Goal: Transaction & Acquisition: Purchase product/service

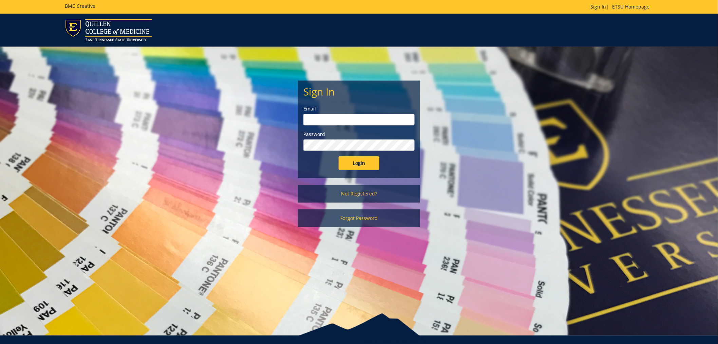
click at [324, 117] on input "email" at bounding box center [359, 120] width 111 height 12
type input "gidleyj@etsu.edu"
click at [339, 156] on input "Login" at bounding box center [359, 163] width 41 height 14
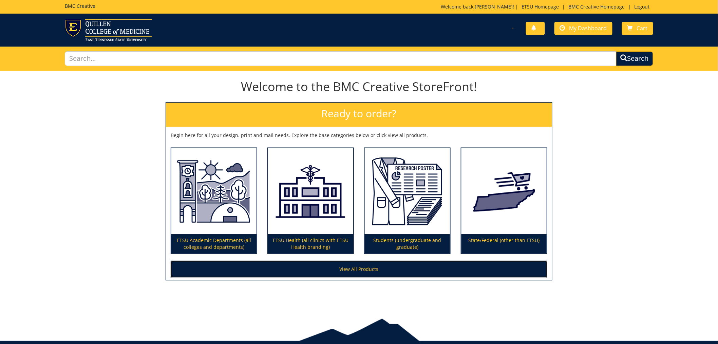
click at [352, 270] on link "View All Products" at bounding box center [359, 268] width 377 height 17
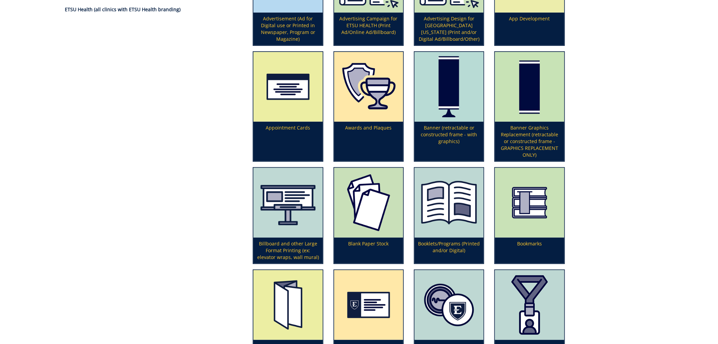
scroll to position [226, 0]
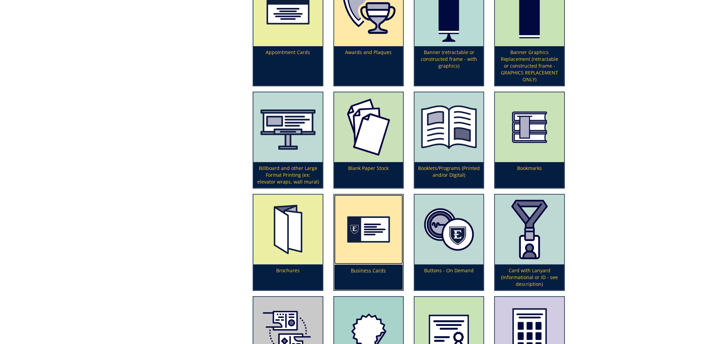
click at [367, 264] on p "Business Cards" at bounding box center [368, 277] width 69 height 26
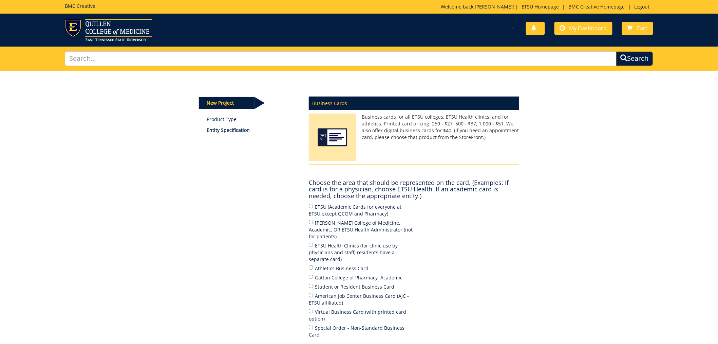
click at [365, 266] on div "ETSU (Academic Cards for everyone at ETSU except QCOM and Pharmacy) Quillen Col…" at bounding box center [414, 271] width 210 height 137
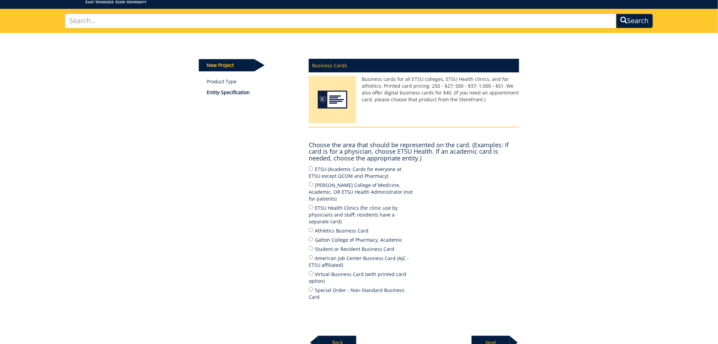
scroll to position [75, 0]
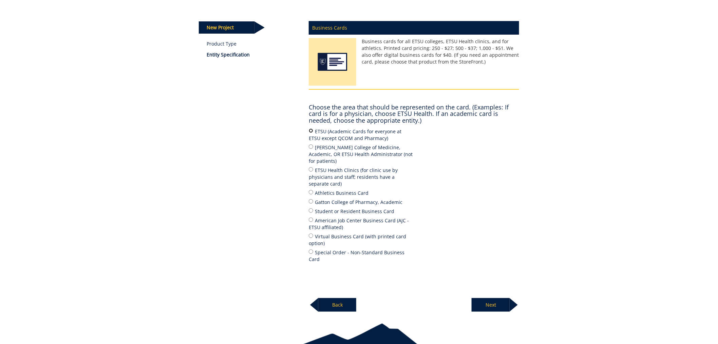
click at [312, 130] on input "ETSU (Academic Cards for everyone at ETSU except QCOM and Pharmacy)" at bounding box center [311, 130] width 4 height 4
radio input "true"
click at [497, 298] on p "Next" at bounding box center [491, 305] width 38 height 14
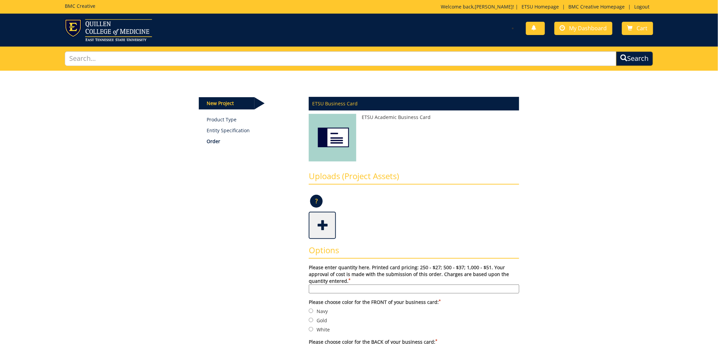
click at [324, 222] on span at bounding box center [323, 225] width 27 height 24
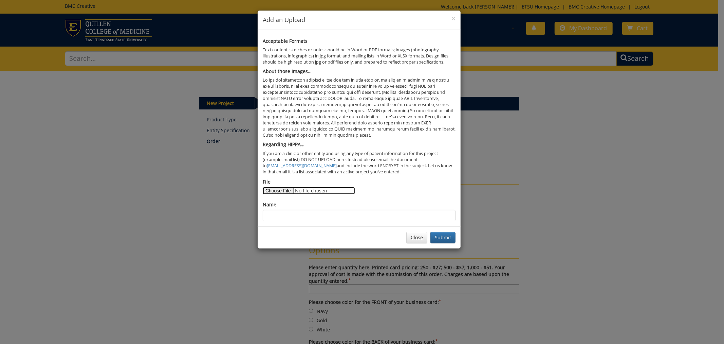
click at [282, 192] on input "File" at bounding box center [309, 190] width 92 height 7
type input "C:\fakepath\youngblood business card revised.pdf"
click at [295, 209] on input "Name" at bounding box center [359, 215] width 193 height 12
click at [291, 218] on input "Name" at bounding box center [359, 215] width 193 height 12
click at [422, 191] on div "File" at bounding box center [359, 186] width 193 height 16
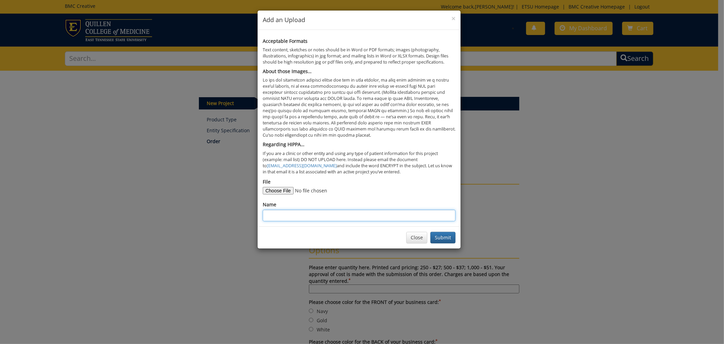
click at [287, 218] on input "Name" at bounding box center [359, 215] width 193 height 12
type input "R"
click at [446, 235] on button "Submit" at bounding box center [442, 238] width 25 height 12
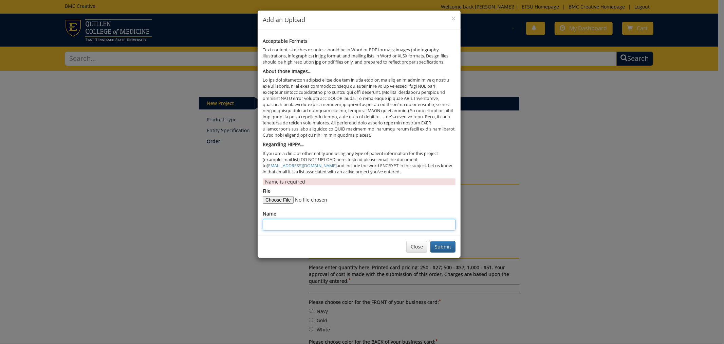
click at [284, 227] on input "Name" at bounding box center [359, 225] width 193 height 12
click at [280, 224] on input "Ryan Youngblood" at bounding box center [359, 225] width 193 height 12
type input "Ryan Alan Youngblood"
click at [442, 247] on button "Submit" at bounding box center [442, 247] width 25 height 12
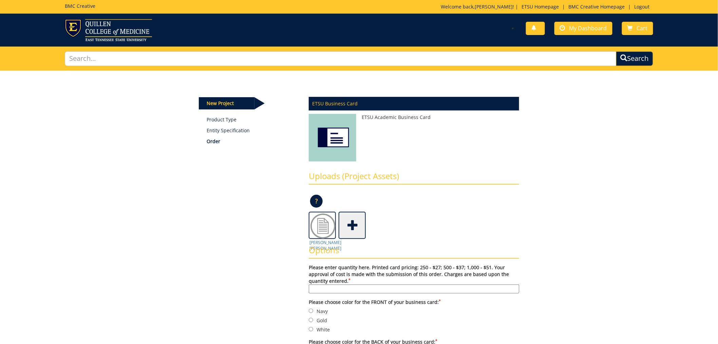
scroll to position [38, 0]
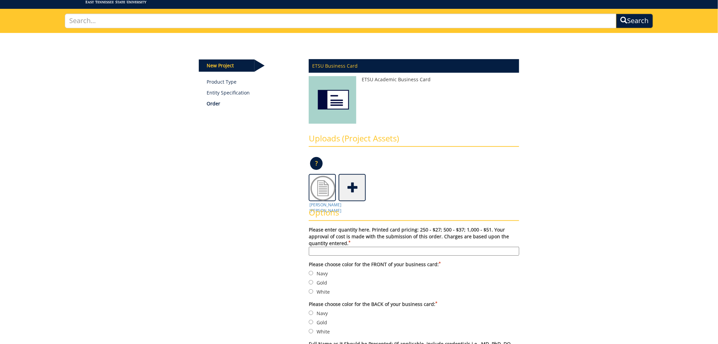
click at [345, 249] on input "Please enter quantity here. Printed card pricing: 250 - $27; 500 - $37; 1,000 -…" at bounding box center [414, 250] width 210 height 9
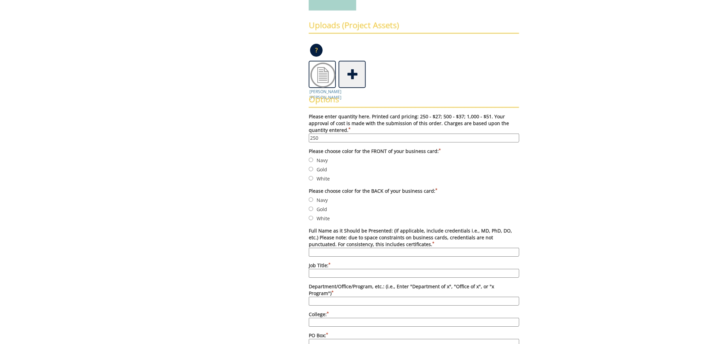
type input "250"
click at [313, 177] on input "White" at bounding box center [311, 178] width 4 height 4
radio input "true"
click at [310, 218] on input "White" at bounding box center [311, 218] width 4 height 4
radio input "true"
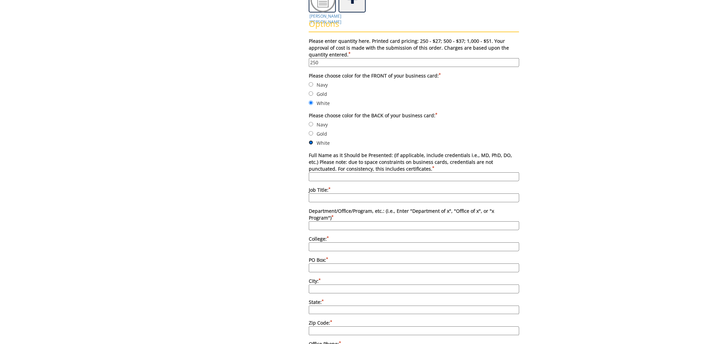
scroll to position [264, 0]
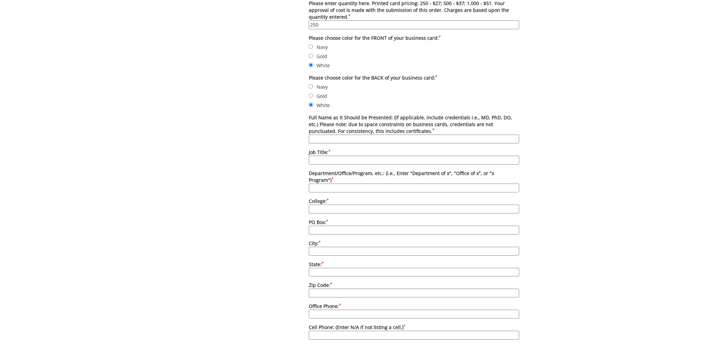
click at [368, 141] on input "Full Name as it Should be Presented: (if applicable, include credentials i.e., …" at bounding box center [414, 138] width 210 height 9
click at [320, 135] on input "Full Name as it Should be Presented: (if applicable, include credentials i.e., …" at bounding box center [414, 138] width 210 height 9
paste input "Ryan Alan Youngblood, DHSc, MHA, LNHA"
type input "[PERSON_NAME] [PERSON_NAME], DHSc, MHA, LNHA"
click at [327, 183] on input "Department/Office/Program, etc.: (i.e., Enter "Department of x", "Office of x",…" at bounding box center [414, 187] width 210 height 9
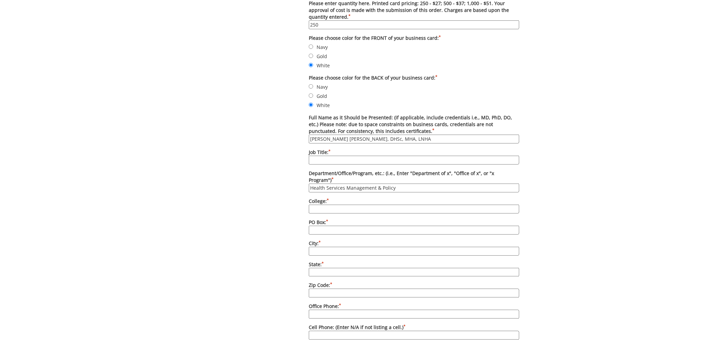
type input "Health Services Management & Policy"
click at [328, 204] on input "College: *" at bounding box center [414, 208] width 210 height 9
type input "College of Public Health"
click at [324, 225] on input "PO Box: *" at bounding box center [414, 229] width 210 height 9
type input "70264"
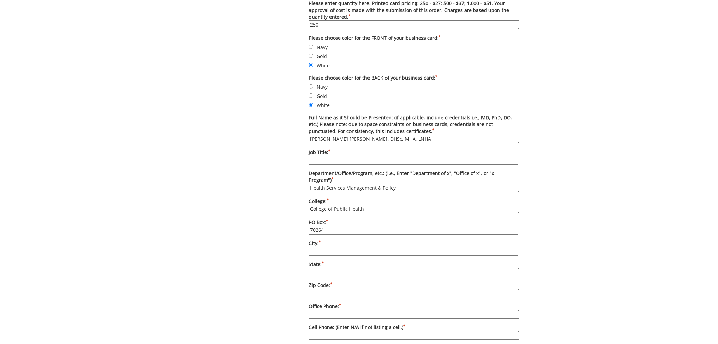
click at [318, 246] on input "City: *" at bounding box center [414, 250] width 210 height 9
type input "[GEOGRAPHIC_DATA]"
type input "TN"
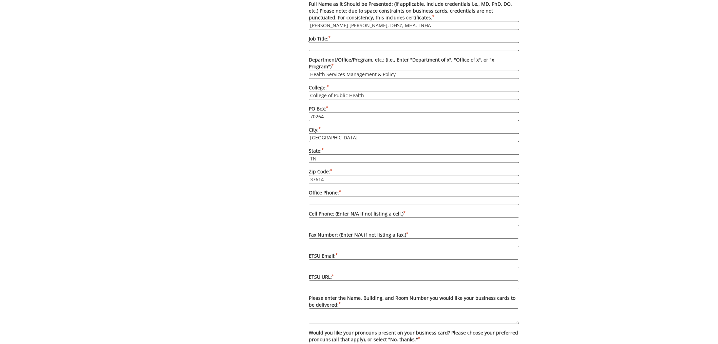
type input "37614"
click at [329, 196] on input "Office Phone: *" at bounding box center [414, 200] width 210 height 9
type input "[PHONE_NUMBER]"
click at [327, 259] on input "ETSU Email: *" at bounding box center [414, 263] width 210 height 9
type input "[EMAIL_ADDRESS][DOMAIN_NAME]"
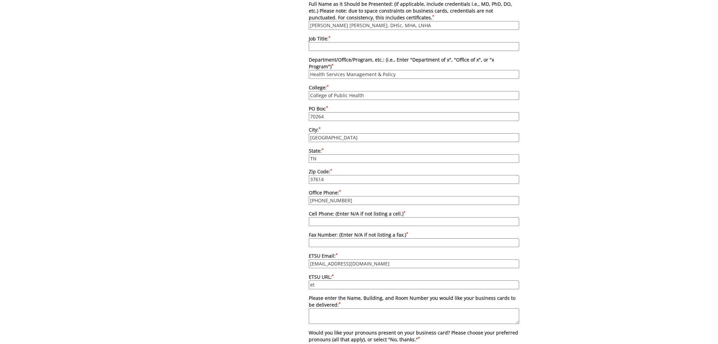
type input "e"
drag, startPoint x: 337, startPoint y: 245, endPoint x: 297, endPoint y: 252, distance: 40.5
click at [289, 248] on div "Some kind of message here. New Project Product Type Entity Specification Order …" at bounding box center [359, 87] width 331 height 788
click at [319, 280] on input "ETSU URL: *" at bounding box center [414, 284] width 210 height 9
paste input "[DOMAIN_NAME][URL]"
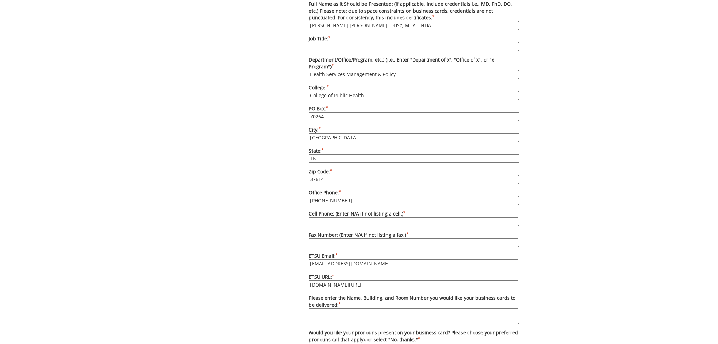
scroll to position [453, 0]
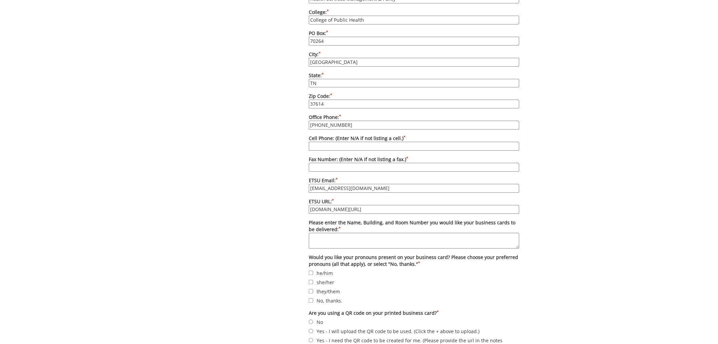
type input "[DOMAIN_NAME][URL]"
click at [359, 233] on textarea "Please enter the Name, Building, and Room Number you would like your business c…" at bounding box center [414, 241] width 210 height 16
click at [357, 233] on textarea "Julie Gidley, Lamb H" at bounding box center [414, 241] width 210 height 16
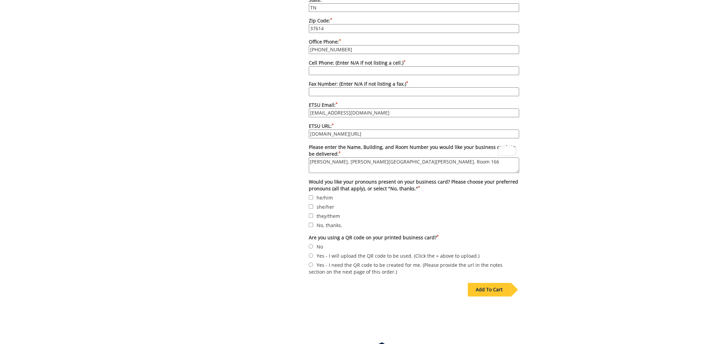
type textarea "[PERSON_NAME], [PERSON_NAME][GEOGRAPHIC_DATA][PERSON_NAME], Room 166"
click at [313, 223] on input "No, thanks." at bounding box center [311, 225] width 4 height 4
checkbox input "true"
click at [311, 244] on input "No" at bounding box center [311, 246] width 4 height 4
radio input "true"
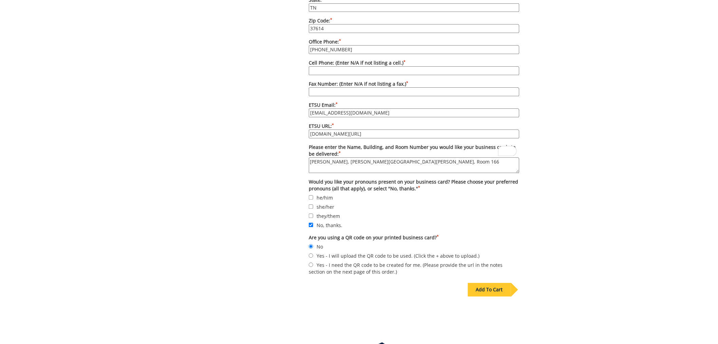
click at [488, 283] on div "Add To Cart" at bounding box center [489, 290] width 43 height 14
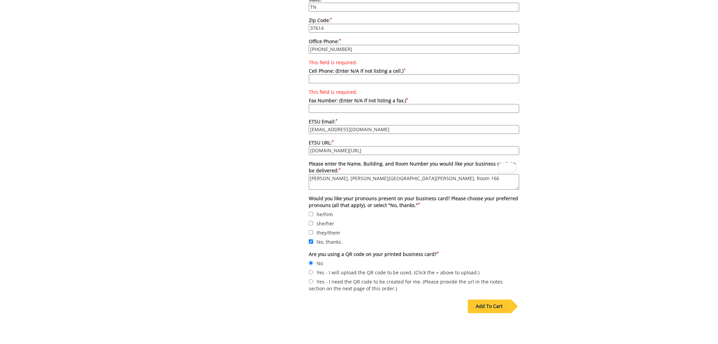
click at [351, 75] on input "This field is required. Cell Phone: (Enter N/A if not listing a cell.) *" at bounding box center [414, 79] width 210 height 9
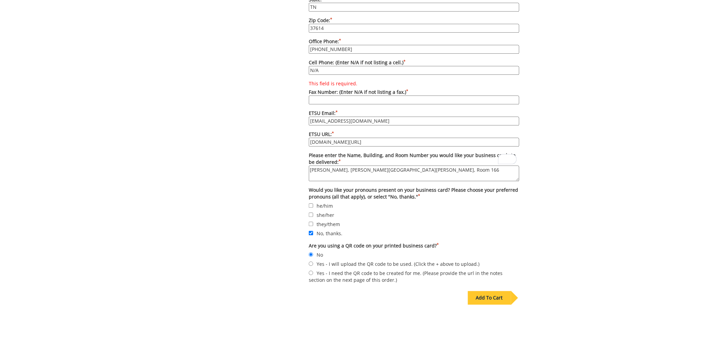
type input "N/A"
click at [347, 96] on input "This field is required. Fax Number: (Enter N/A if not listing a fax.) *" at bounding box center [414, 100] width 210 height 9
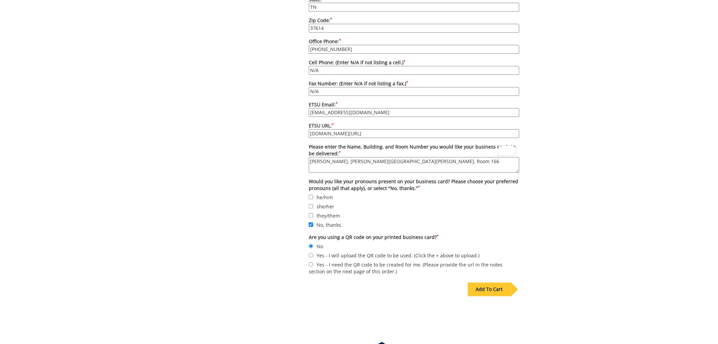
type input "N/A"
click at [487, 282] on div "Add To Cart" at bounding box center [489, 289] width 43 height 14
click at [488, 282] on div "Add To Cart" at bounding box center [489, 289] width 43 height 14
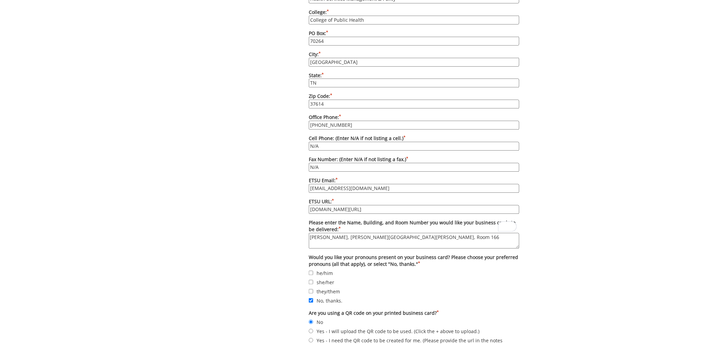
scroll to position [386, 0]
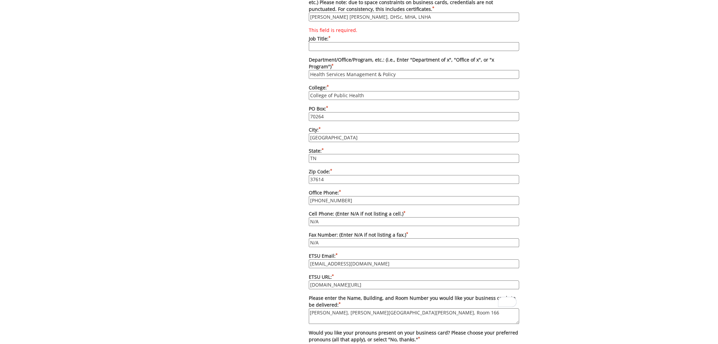
click at [348, 46] on input "This field is required. Job Title: *" at bounding box center [414, 46] width 210 height 9
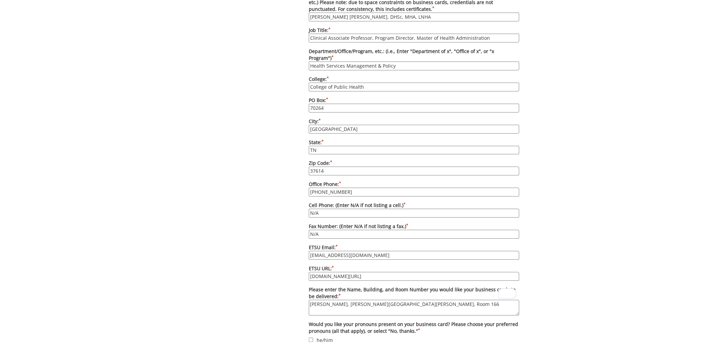
scroll to position [566, 0]
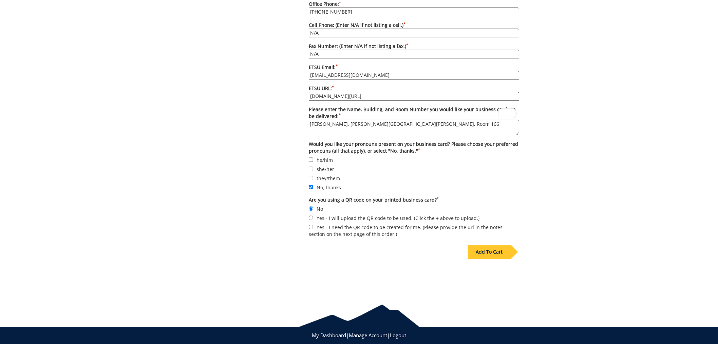
type input "Clinical Associate Professor, Program Director, Master of Health Administration"
click at [482, 245] on div "Add To Cart" at bounding box center [489, 252] width 43 height 14
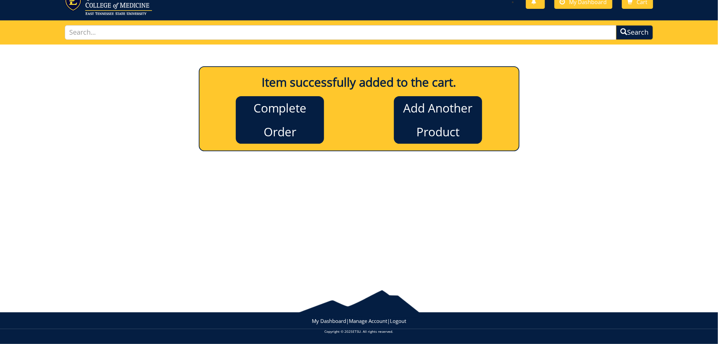
scroll to position [0, 0]
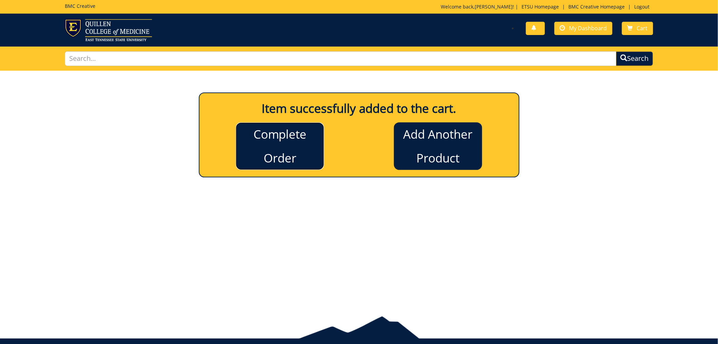
click at [288, 149] on link "Complete Order" at bounding box center [280, 146] width 88 height 48
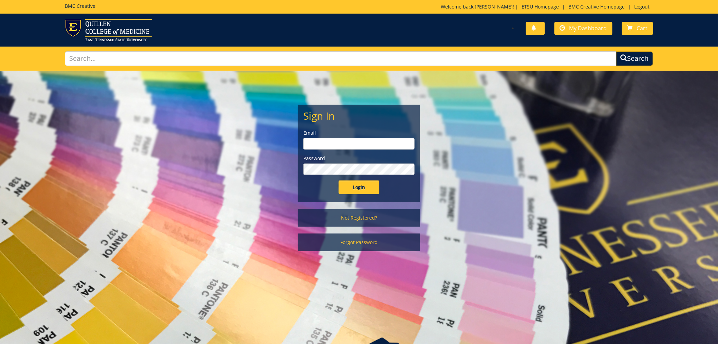
drag, startPoint x: 347, startPoint y: 139, endPoint x: 352, endPoint y: 142, distance: 5.3
click at [347, 139] on input "email" at bounding box center [359, 144] width 111 height 12
type input "gidleyj@etsu.edu"
click at [365, 181] on input "Login" at bounding box center [359, 187] width 41 height 14
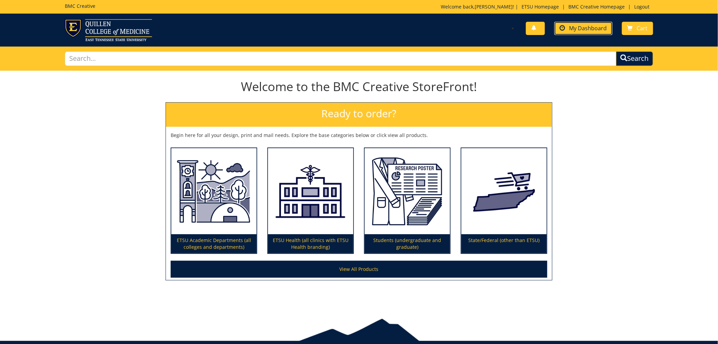
click at [575, 32] on link "My Dashboard" at bounding box center [584, 28] width 58 height 13
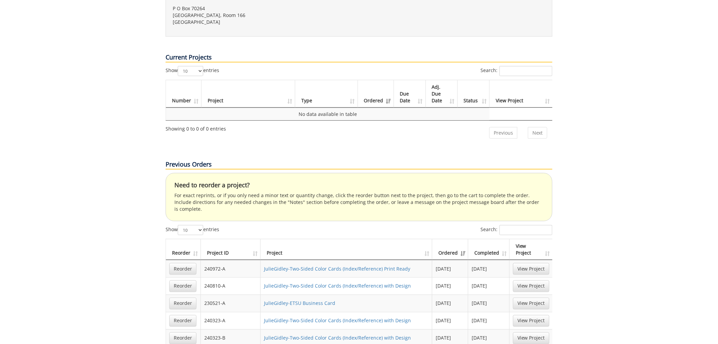
scroll to position [339, 0]
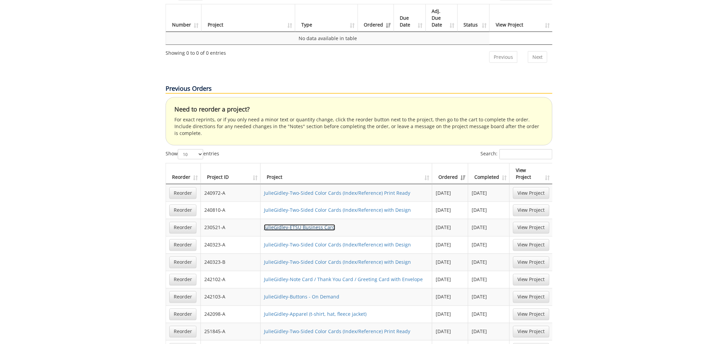
click at [309, 224] on link "JulieGidley-ETSU Business Card" at bounding box center [299, 227] width 71 height 6
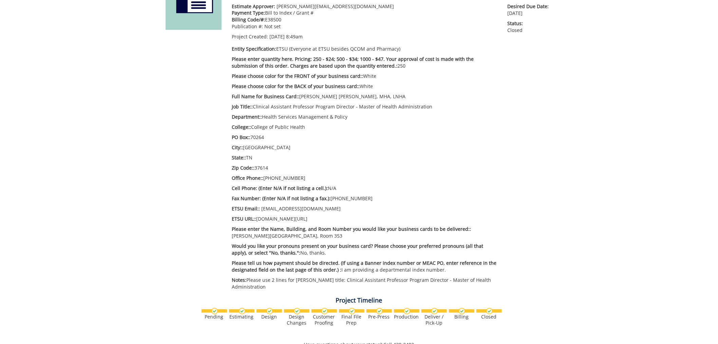
scroll to position [75, 0]
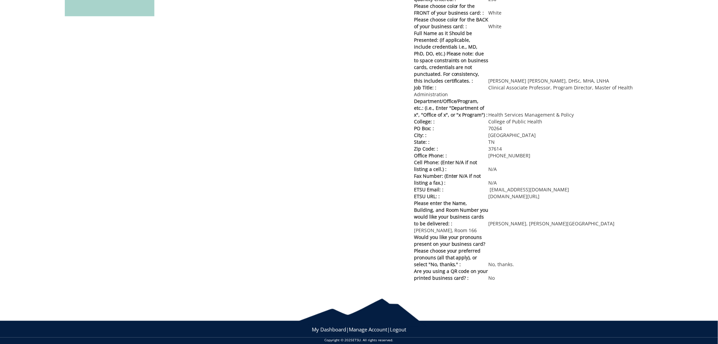
scroll to position [38, 0]
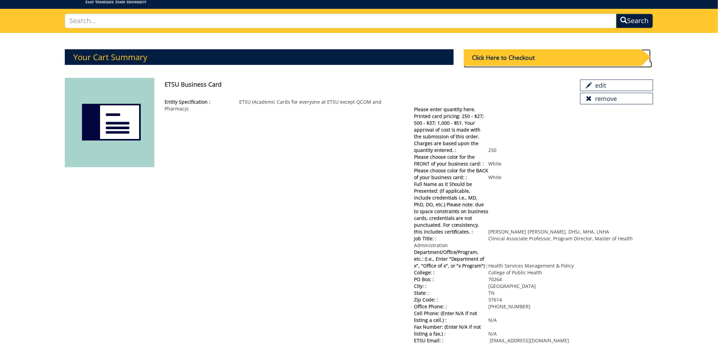
click at [534, 55] on div "Click Here to Checkout" at bounding box center [553, 57] width 178 height 17
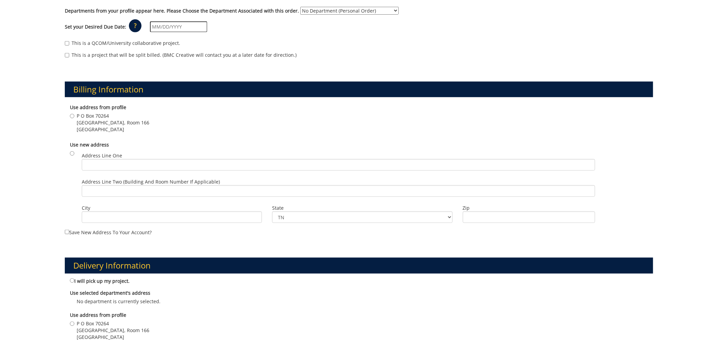
scroll to position [188, 0]
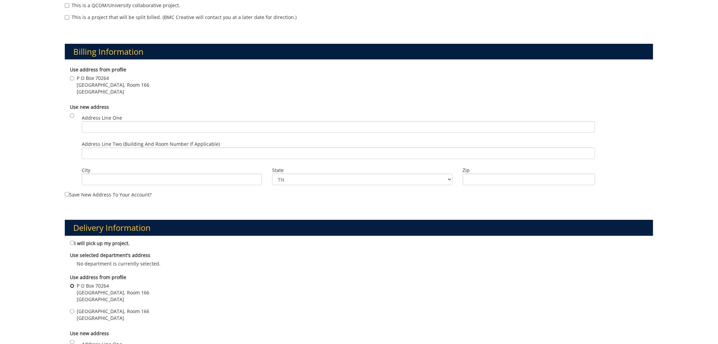
click at [73, 283] on input "[STREET_ADDRESS]" at bounding box center [72, 285] width 4 height 4
radio input "true"
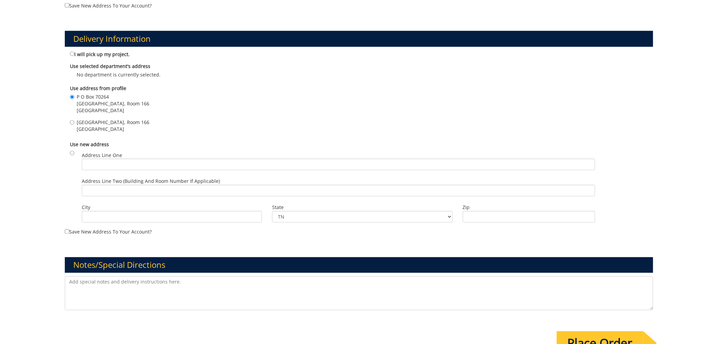
click at [133, 288] on textarea at bounding box center [359, 293] width 588 height 34
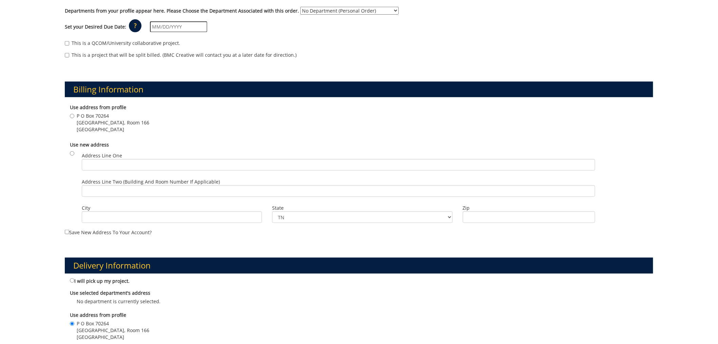
scroll to position [0, 0]
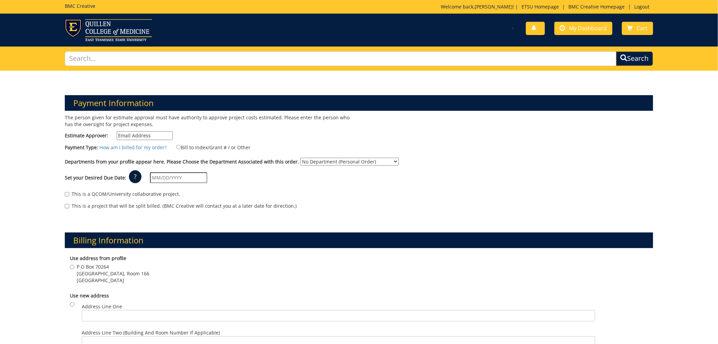
type textarea "Please review the attachment. This is how [PERSON_NAME] would like his business…"
click at [178, 147] on input "Bill to Index/Grant # / or Other" at bounding box center [179, 147] width 4 height 4
radio input "true"
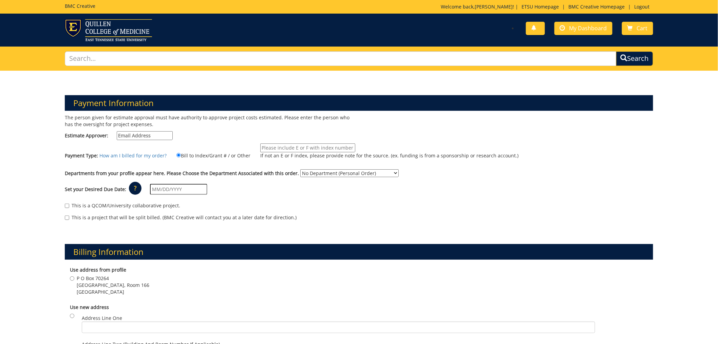
click at [306, 148] on input "If not an E or F index, please provide note for the source. (ex. funding is fro…" at bounding box center [307, 147] width 95 height 9
type input "E38500"
click at [149, 133] on input "Estimate Approver:" at bounding box center [145, 135] width 56 height 9
type input "gidleyj@etsu.edu"
type input "P O Box 70264"
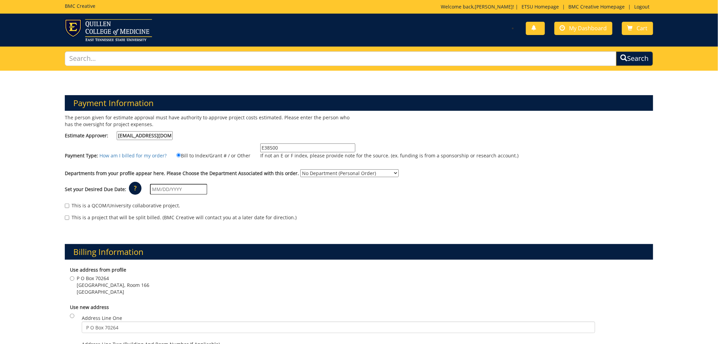
type input "[GEOGRAPHIC_DATA]"
type input "37614"
click at [350, 170] on select "No Department (Personal Order) Health Services Management and Policy" at bounding box center [349, 173] width 98 height 8
select select "240"
click at [300, 169] on select "No Department (Personal Order) Health Services Management and Policy" at bounding box center [349, 173] width 98 height 8
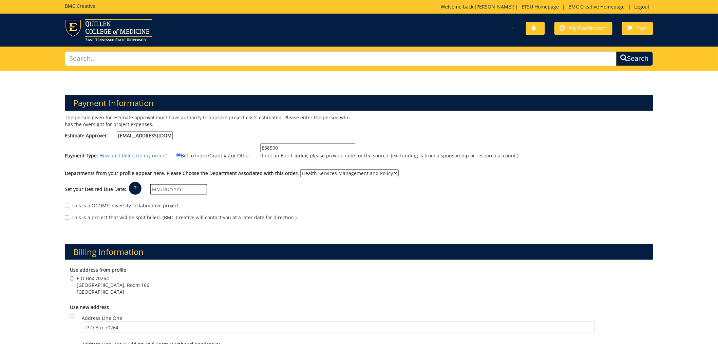
click at [179, 185] on input "text" at bounding box center [178, 189] width 57 height 11
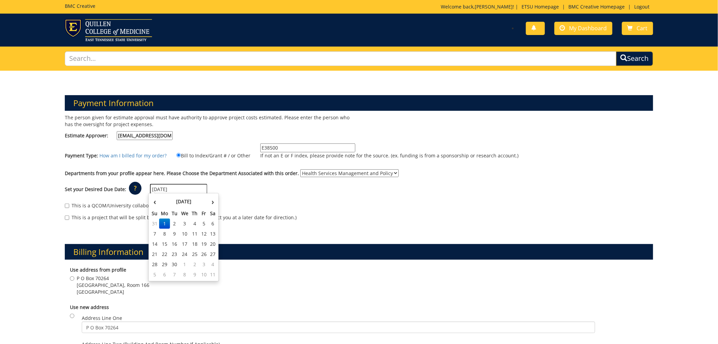
type input "[DATE]"
click at [107, 227] on div "Billing Information Use address from profile P O Box 70264 Lamb Hall, Room 166 …" at bounding box center [359, 315] width 599 height 176
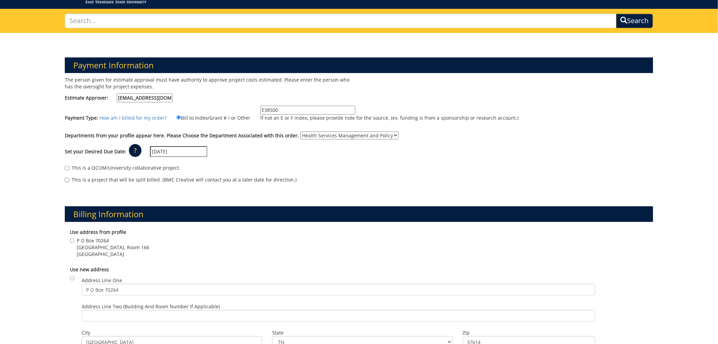
scroll to position [188, 0]
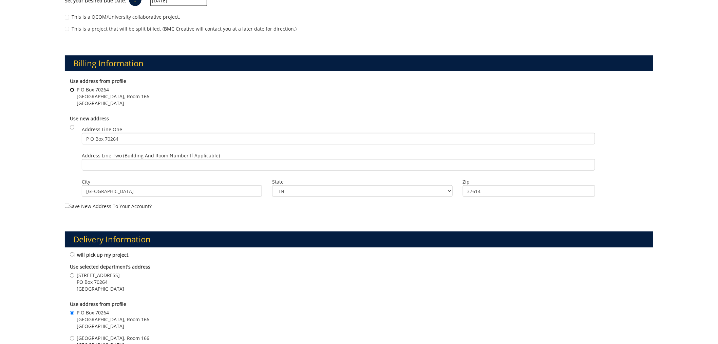
click at [73, 90] on input "P O Box 70264 Lamb Hall, Room 166 Johnson City , TN 37614" at bounding box center [72, 90] width 4 height 4
radio input "true"
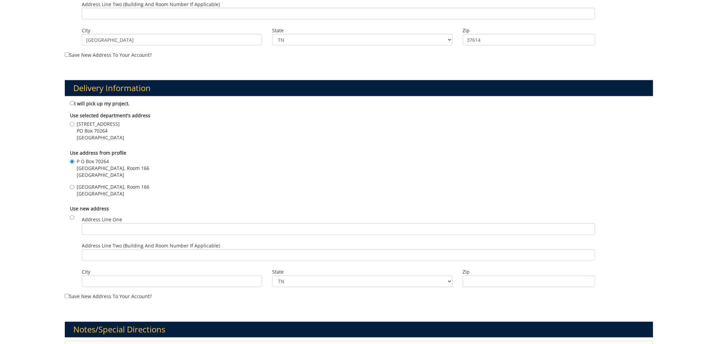
scroll to position [415, 0]
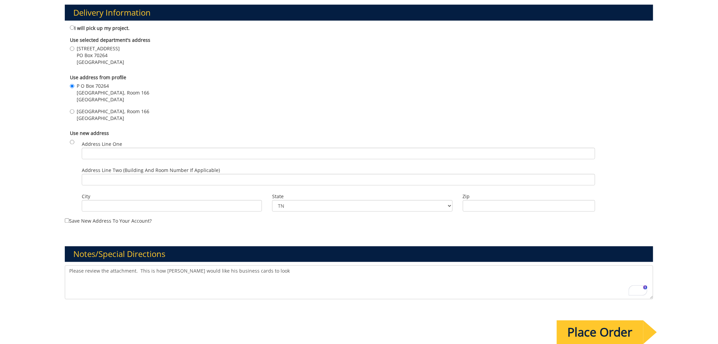
click at [607, 330] on input "Place Order" at bounding box center [600, 332] width 87 height 24
